Goal: Task Accomplishment & Management: Manage account settings

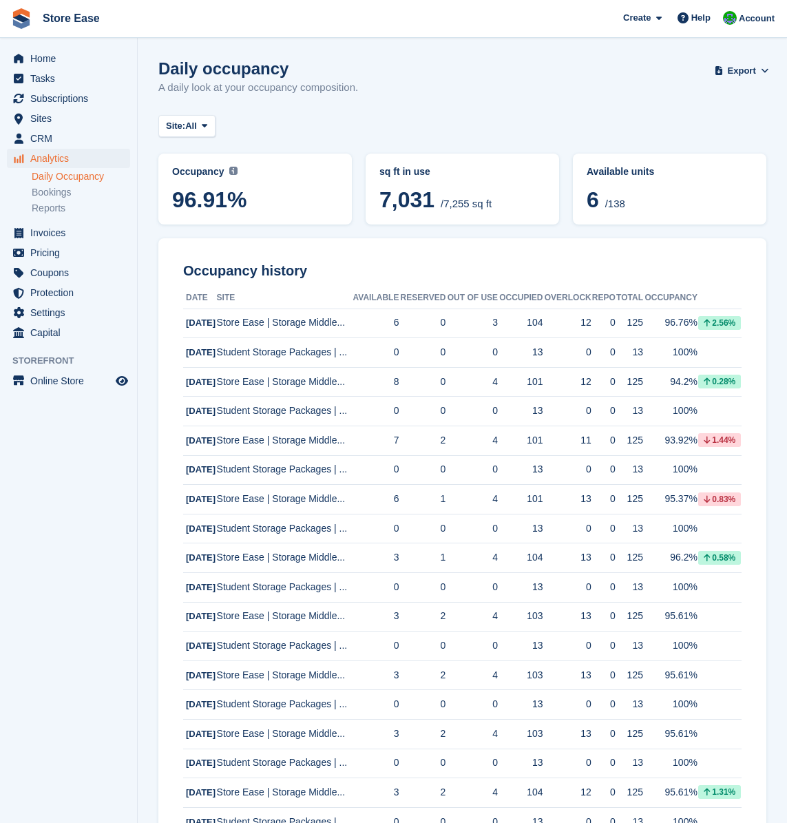
click at [65, 436] on aside "Home Tasks Subscriptions Subscriptions Subscriptions Contracts Price increases …" at bounding box center [68, 415] width 137 height 754
click at [47, 60] on span "Home" at bounding box center [71, 58] width 83 height 19
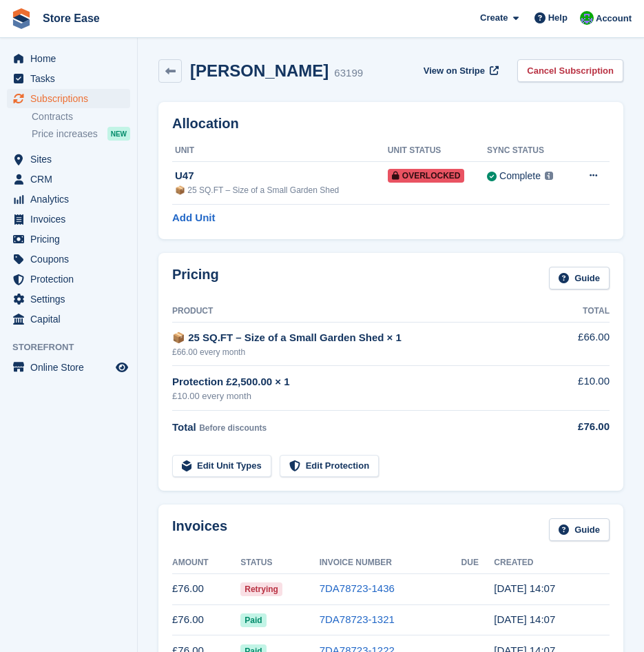
click at [251, 286] on div "Pricing Guide" at bounding box center [390, 282] width 437 height 31
click at [353, 588] on link "7DA78723-1436" at bounding box center [357, 588] width 75 height 12
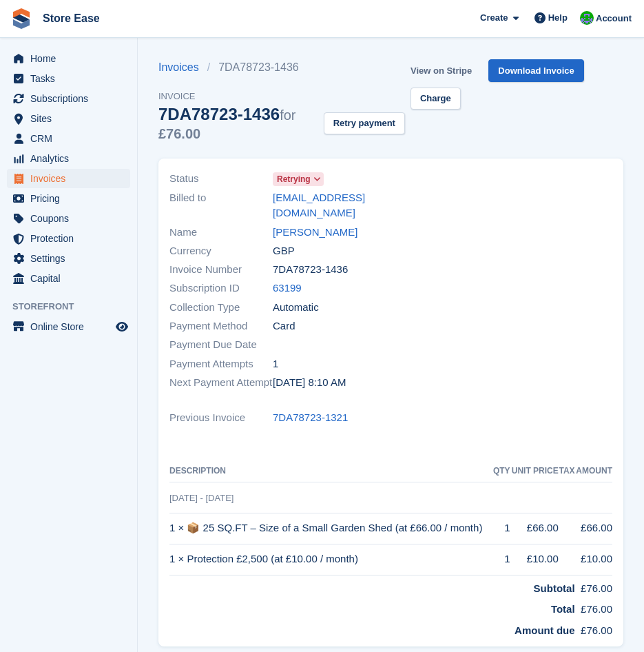
click at [454, 76] on link "View on Stripe" at bounding box center [441, 70] width 72 height 23
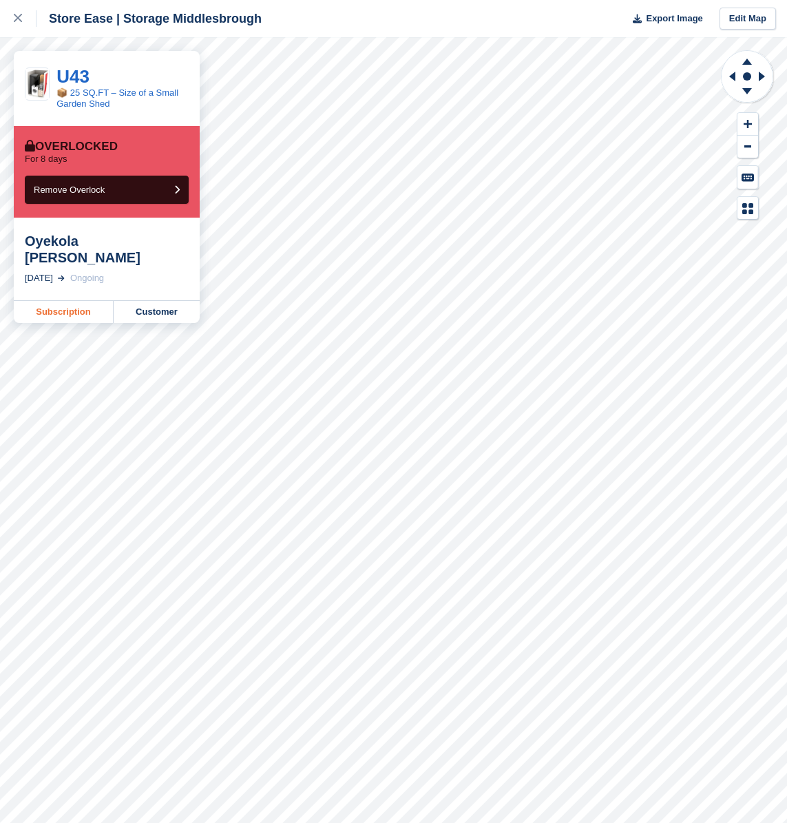
click at [68, 301] on link "Subscription" at bounding box center [64, 312] width 100 height 22
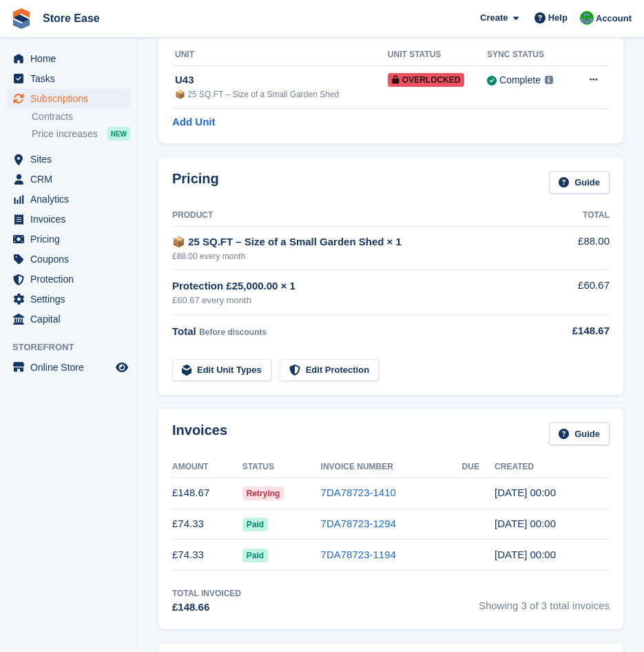
scroll to position [138, 0]
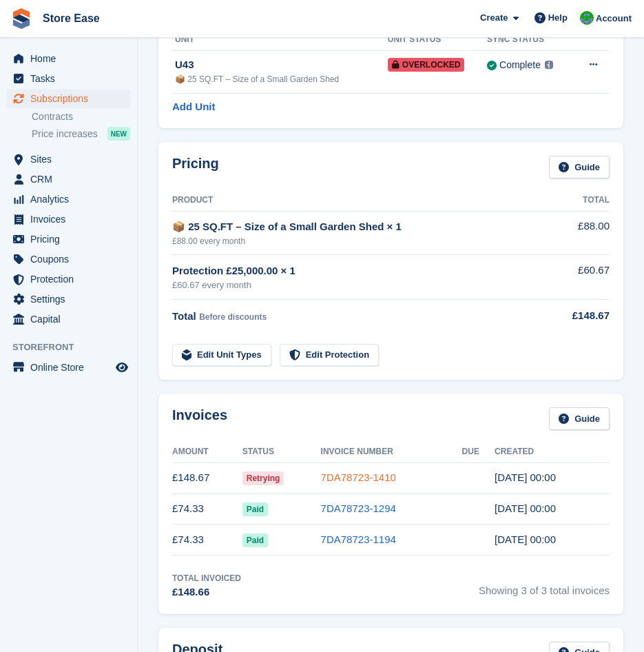
click at [346, 471] on link "7DA78723-1410" at bounding box center [358, 477] width 75 height 12
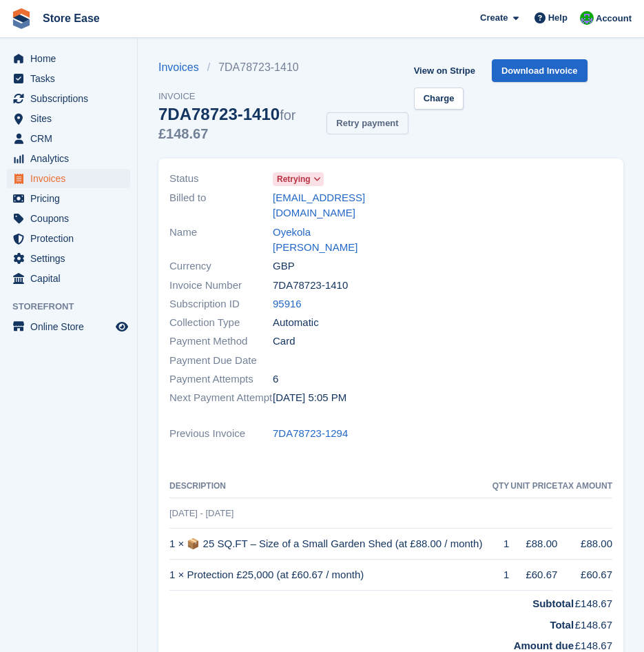
click at [370, 130] on button "Retry payment" at bounding box center [367, 123] width 81 height 23
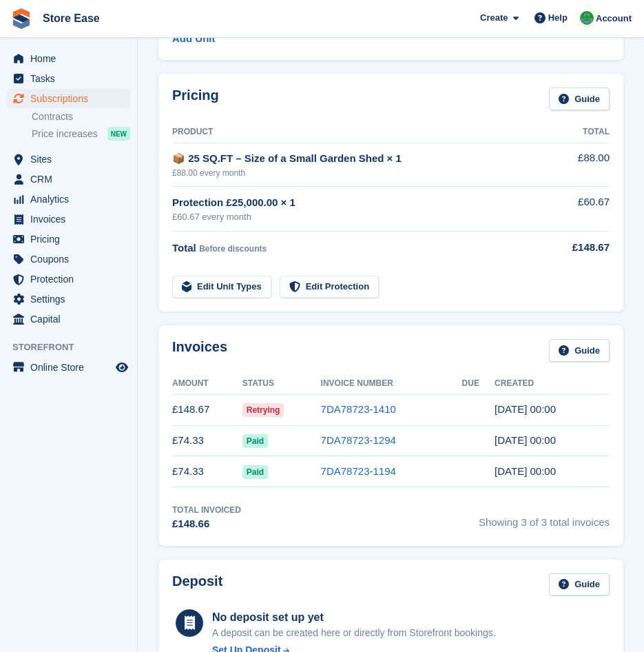
scroll to position [207, 0]
click at [359, 402] on link "7DA78723-1410" at bounding box center [358, 408] width 75 height 12
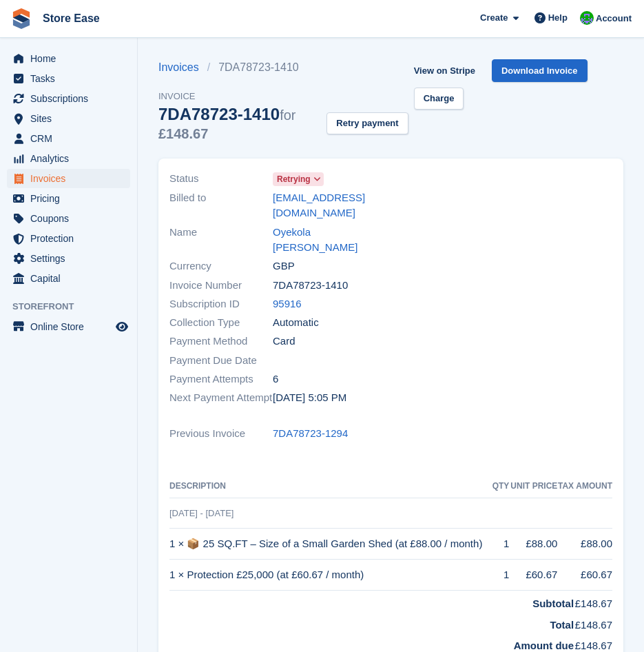
click at [116, 470] on aside "Home Tasks Subscriptions Subscriptions Subscriptions Contracts Price increases …" at bounding box center [68, 329] width 137 height 583
click at [309, 225] on link "Oyekola [PERSON_NAME]" at bounding box center [328, 240] width 110 height 31
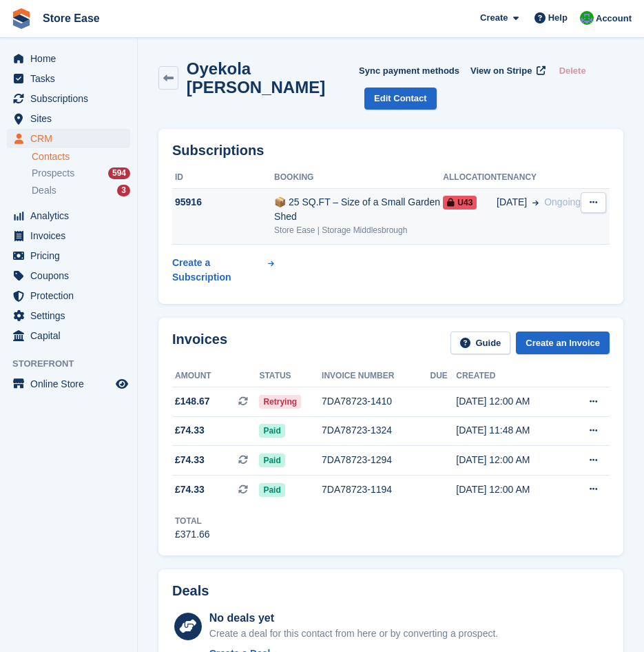
click at [334, 206] on div "📦 25 SQ.FT – Size of a Small Garden Shed" at bounding box center [358, 209] width 169 height 29
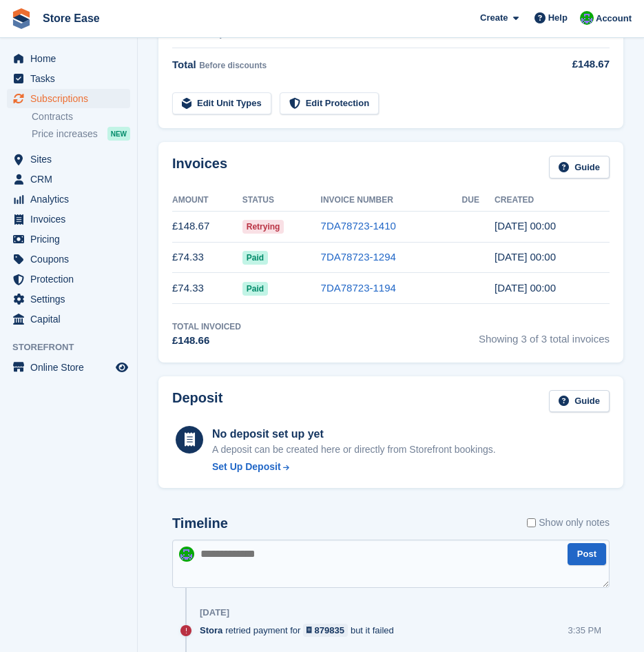
scroll to position [207, 0]
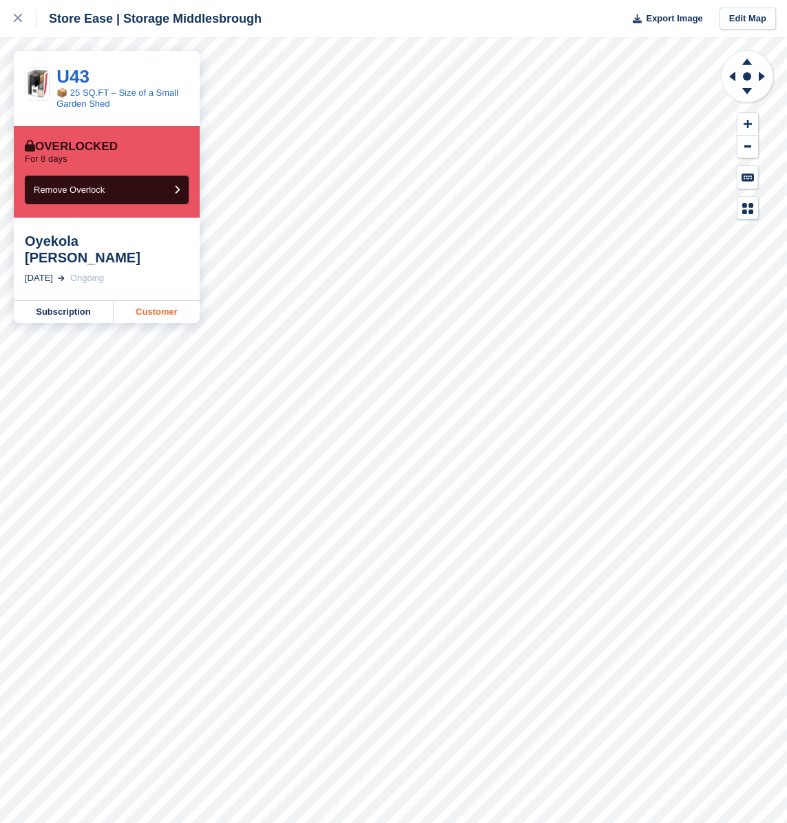
click at [149, 301] on link "Customer" at bounding box center [157, 312] width 86 height 22
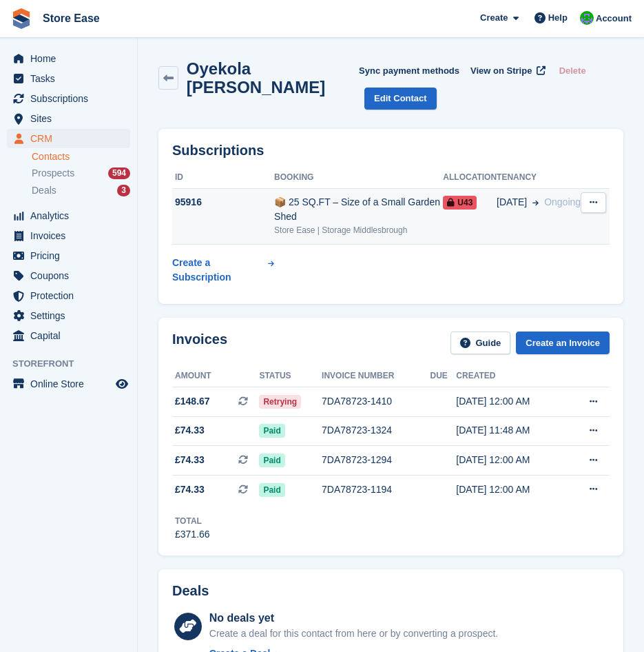
click at [347, 205] on div "📦 25 SQ.FT – Size of a Small Garden Shed" at bounding box center [358, 209] width 169 height 29
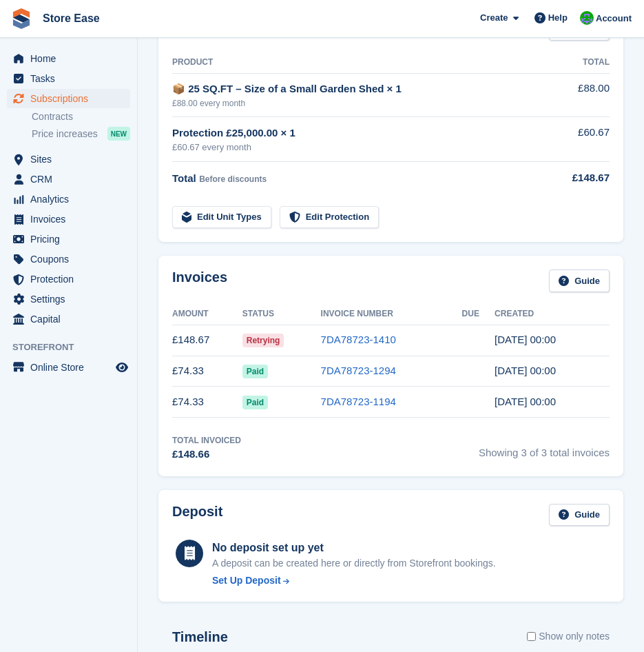
scroll to position [138, 0]
